Goal: Task Accomplishment & Management: Manage account settings

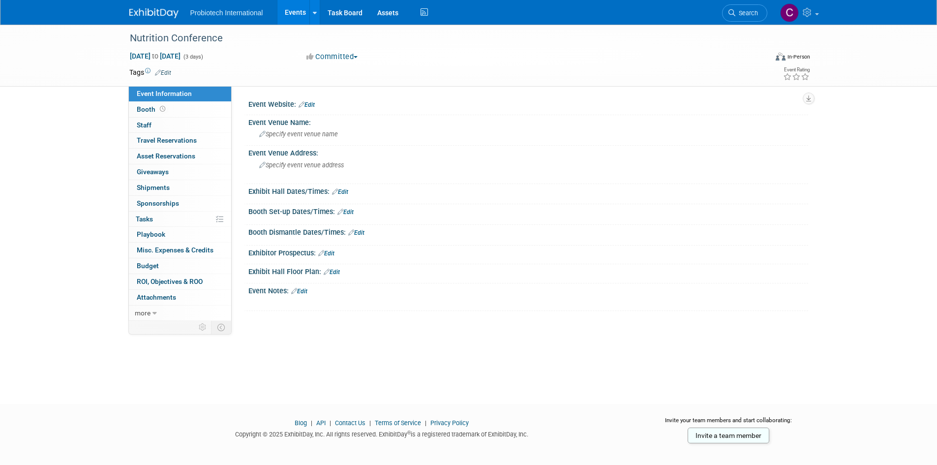
click at [308, 106] on link "Edit" at bounding box center [306, 104] width 16 height 7
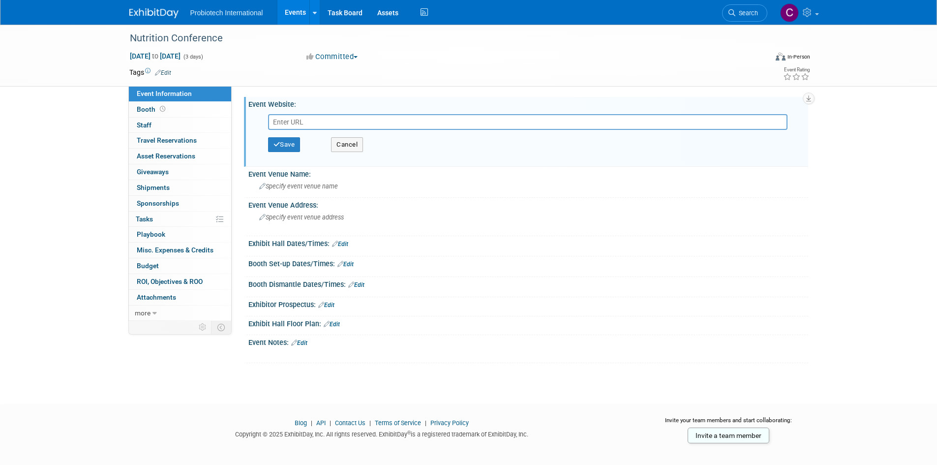
paste input "https://www.thepoultryfederation.com/events/nutrition-conference"
type input "https://www.thepoultryfederation.com/events/nutrition-conference"
click at [293, 141] on button "Save" at bounding box center [284, 144] width 32 height 15
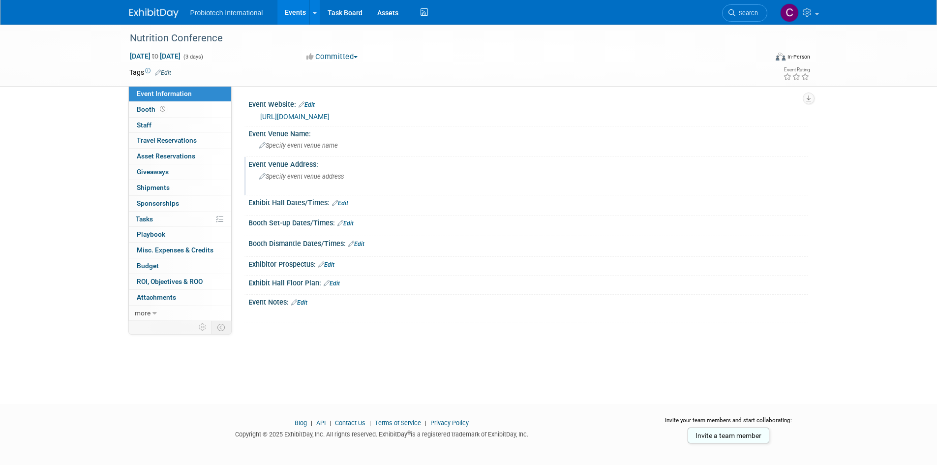
click at [308, 179] on span "Specify event venue address" at bounding box center [301, 176] width 85 height 7
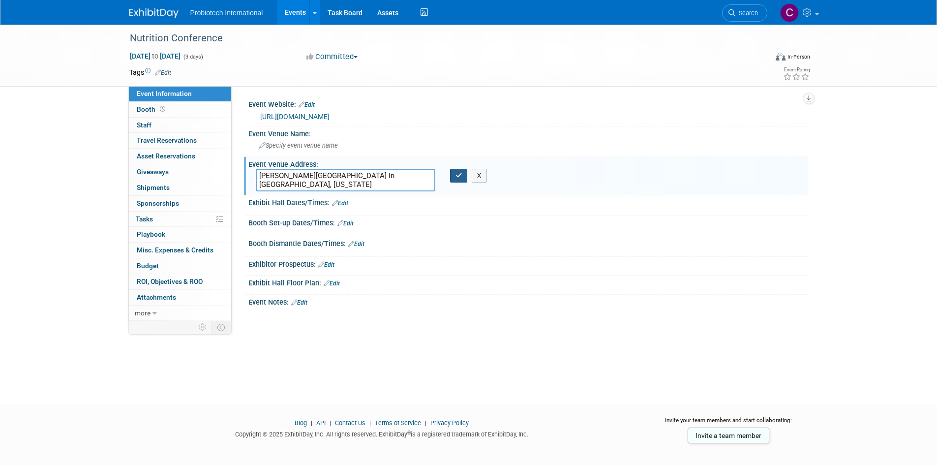
type textarea "Rogers Convention Center in Rogers, Arkansas"
click at [456, 174] on icon "button" at bounding box center [458, 175] width 7 height 6
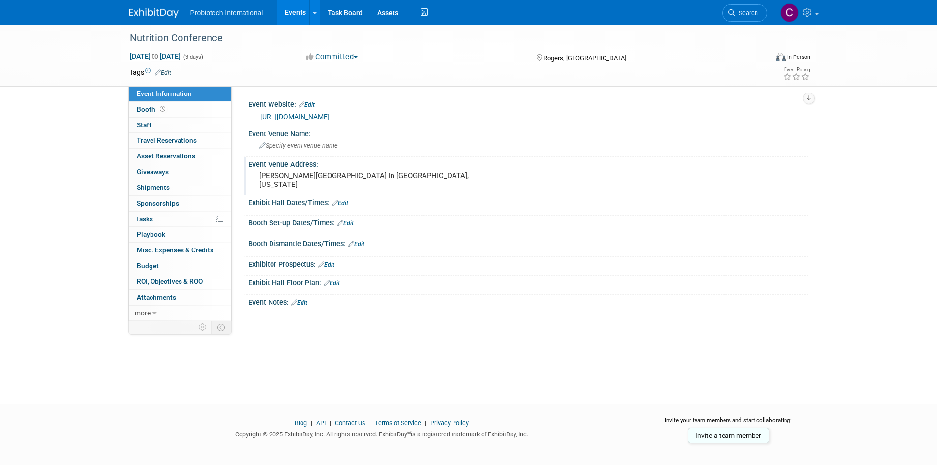
click at [161, 18] on img at bounding box center [153, 13] width 49 height 10
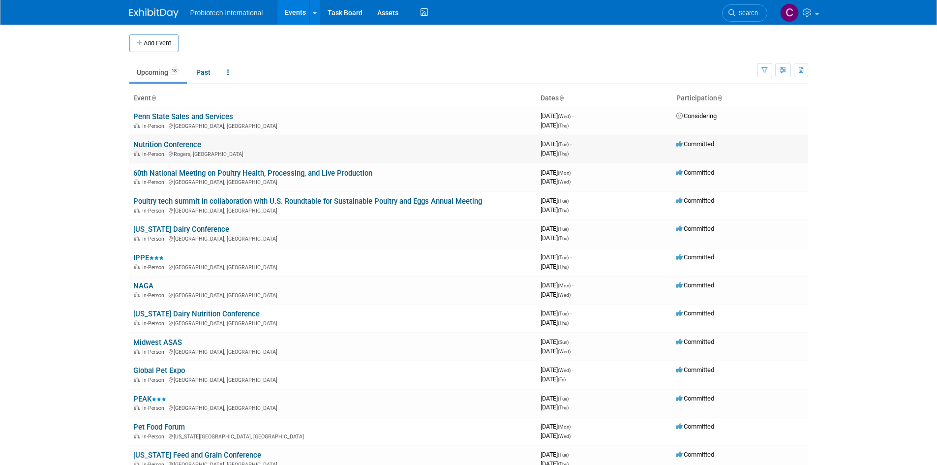
click at [697, 143] on span "Committed" at bounding box center [695, 143] width 38 height 7
click at [169, 146] on link "Nutrition Conference" at bounding box center [167, 144] width 68 height 9
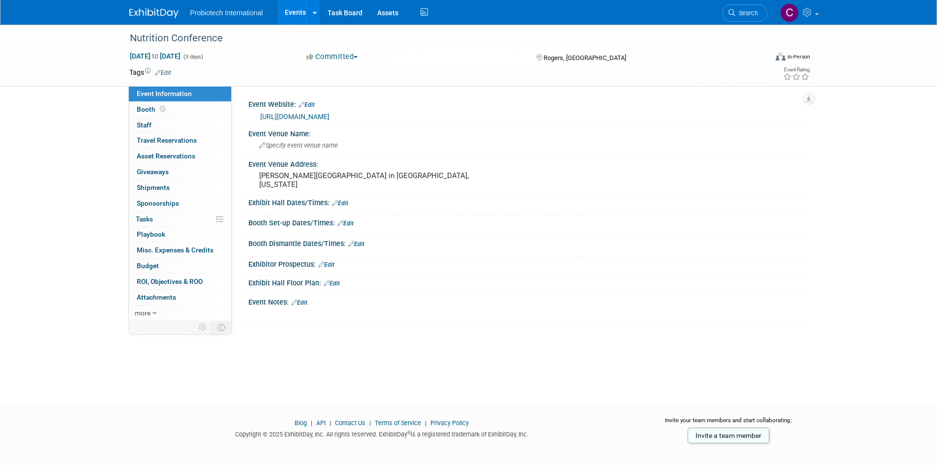
click at [344, 54] on button "Committed" at bounding box center [332, 57] width 59 height 10
click at [358, 86] on link "Considering" at bounding box center [342, 87] width 78 height 14
click at [143, 12] on img at bounding box center [153, 13] width 49 height 10
